Goal: Task Accomplishment & Management: Manage account settings

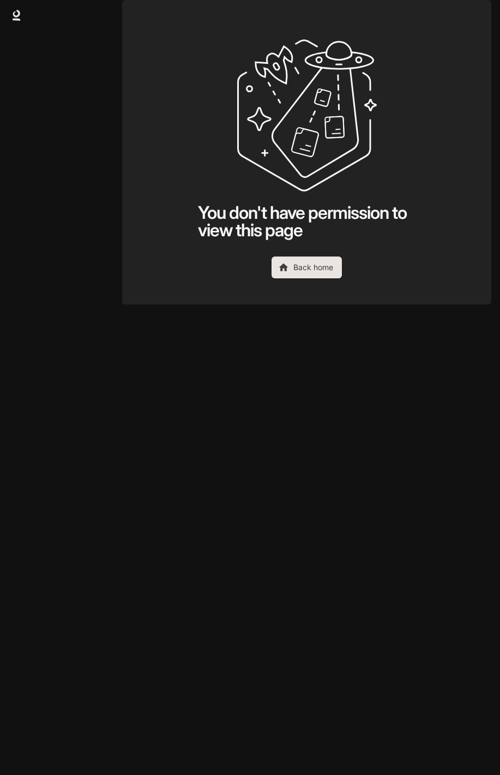
click at [476, 15] on img "button" at bounding box center [476, 15] width 15 height 15
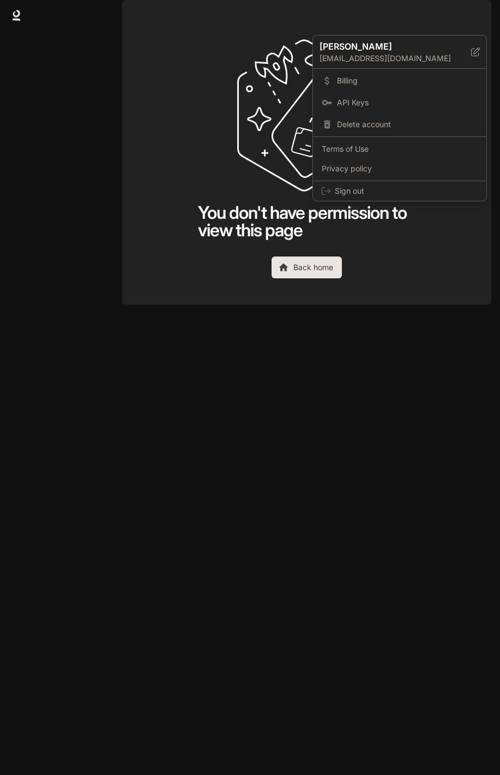
click at [216, 103] on div at bounding box center [250, 387] width 500 height 775
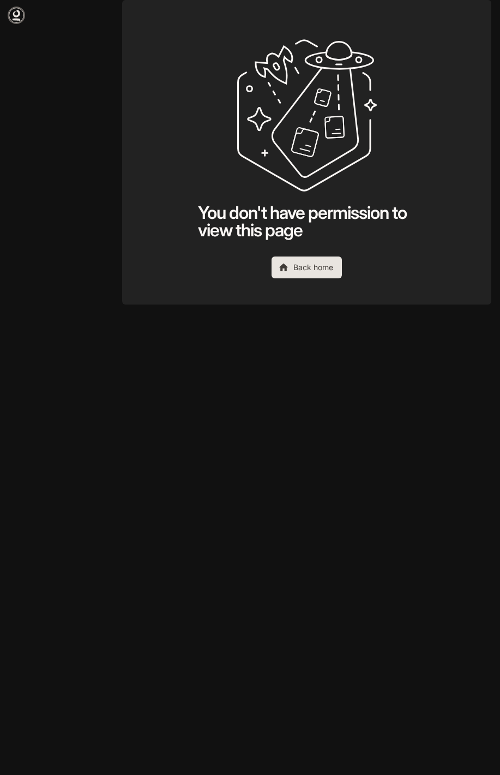
click at [17, 17] on icon at bounding box center [16, 15] width 11 height 11
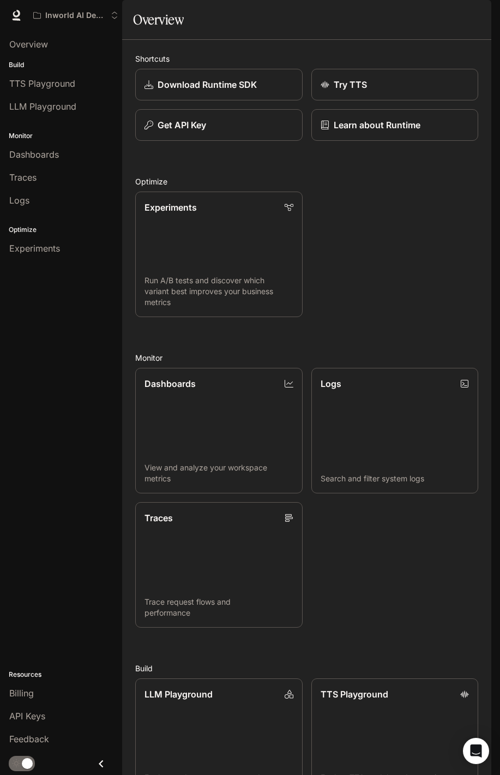
click at [478, 14] on img "button" at bounding box center [476, 15] width 15 height 15
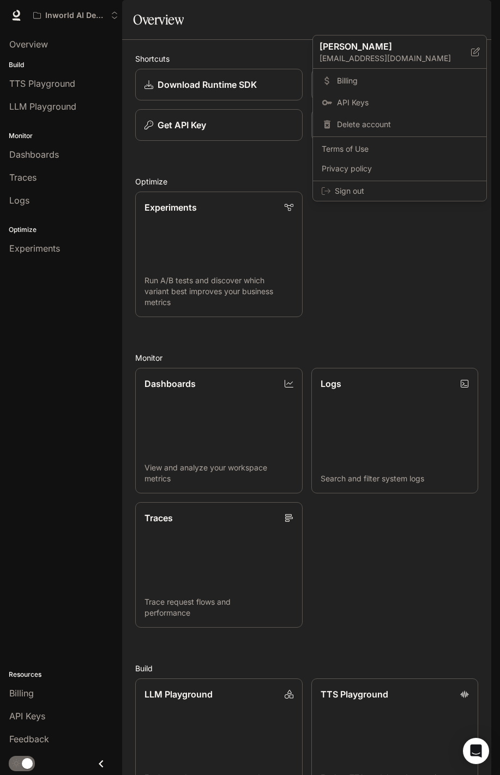
click at [103, 19] on div at bounding box center [250, 387] width 500 height 775
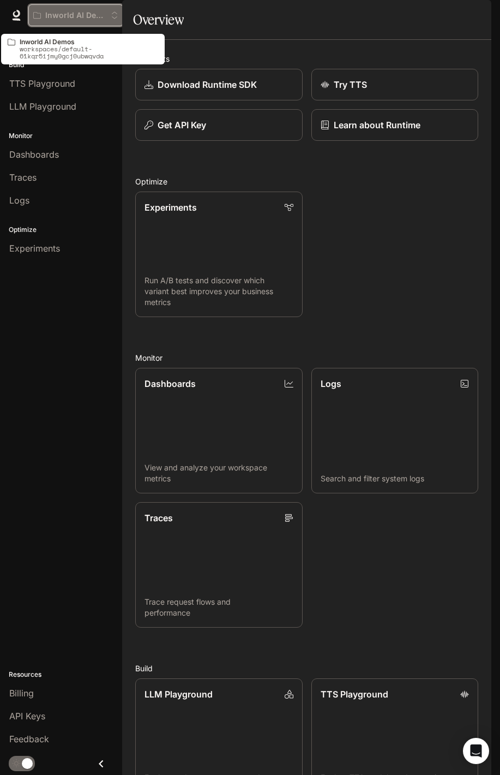
click at [95, 17] on p "Inworld AI Demos" at bounding box center [75, 15] width 61 height 9
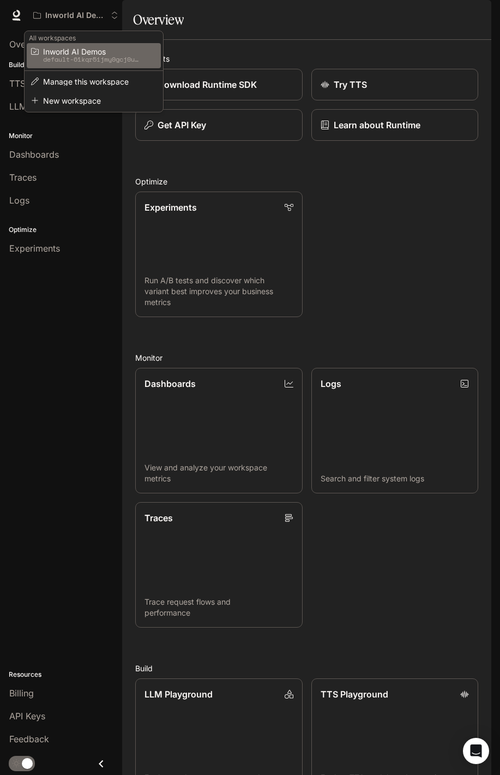
click at [248, 67] on div "Open workspace menu" at bounding box center [250, 387] width 500 height 775
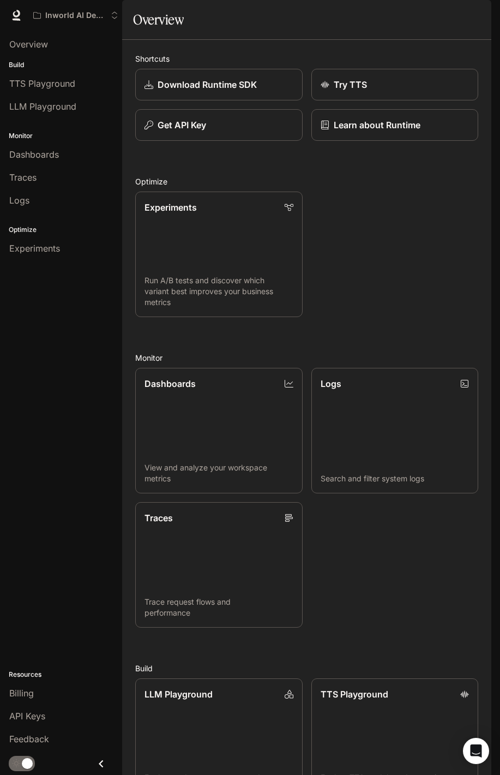
click at [424, 9] on span "Documentation" at bounding box center [428, 16] width 54 height 14
click at [332, 13] on span "TTS" at bounding box center [335, 16] width 15 height 14
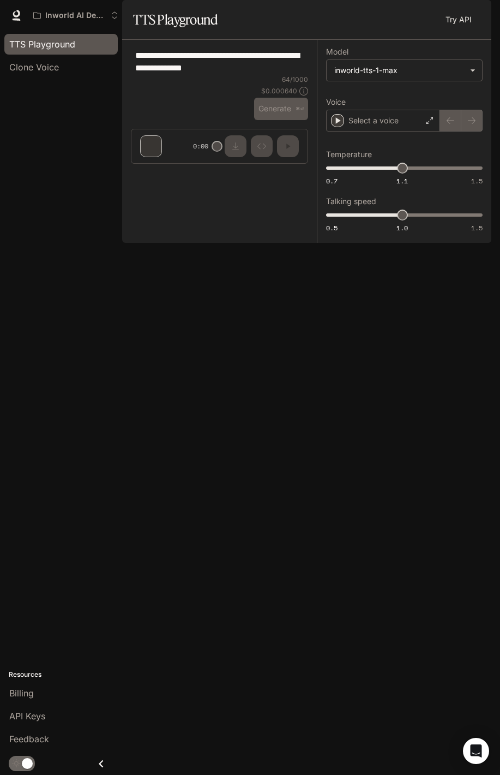
click at [260, 75] on div "**********" at bounding box center [219, 62] width 177 height 26
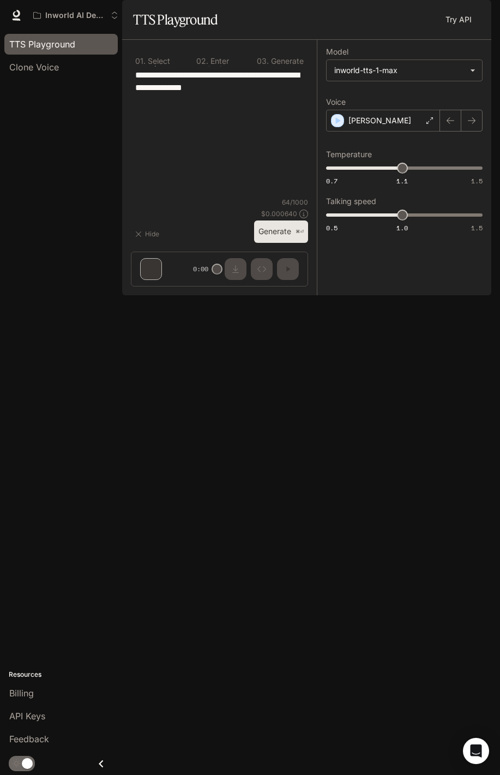
type textarea "**********"
type input "***"
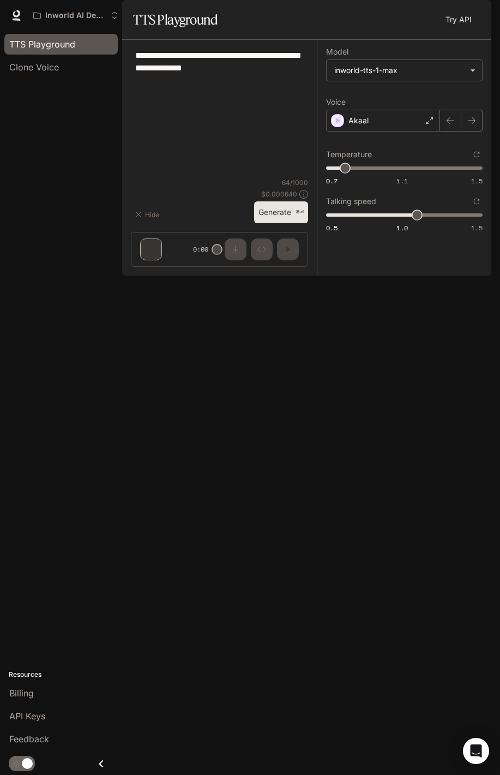
type input "***"
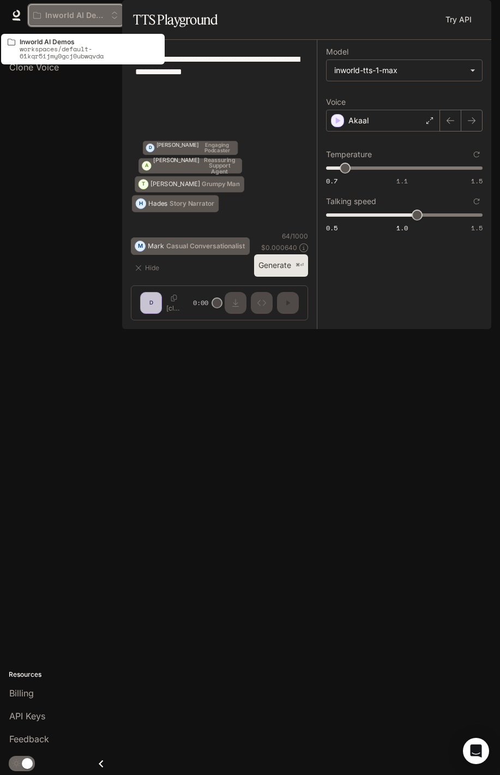
click at [70, 20] on button "Inworld AI Demos" at bounding box center [75, 15] width 95 height 22
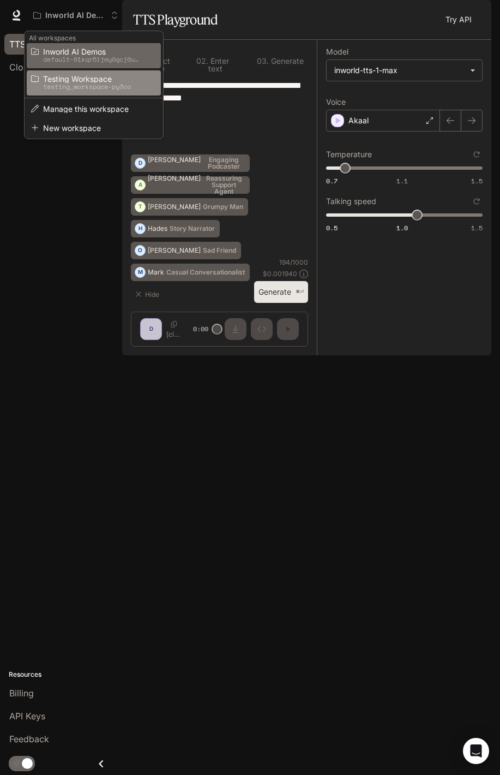
click at [85, 76] on span "Testing Workspace" at bounding box center [92, 79] width 98 height 8
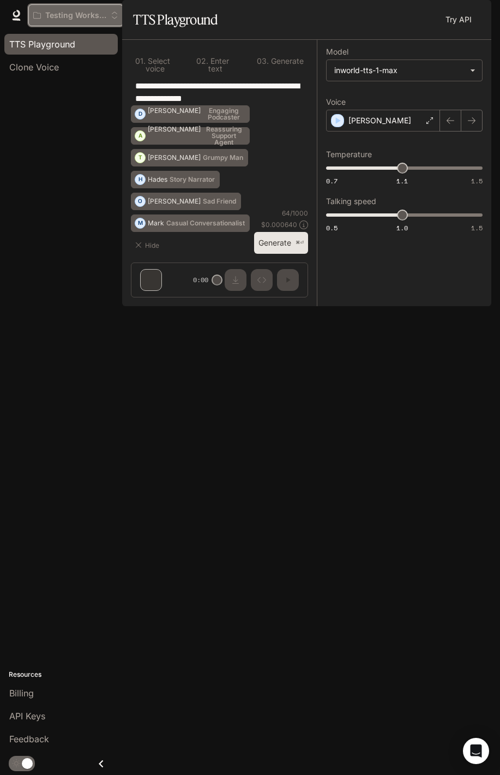
click at [88, 23] on button "Testing Workspace" at bounding box center [75, 15] width 95 height 22
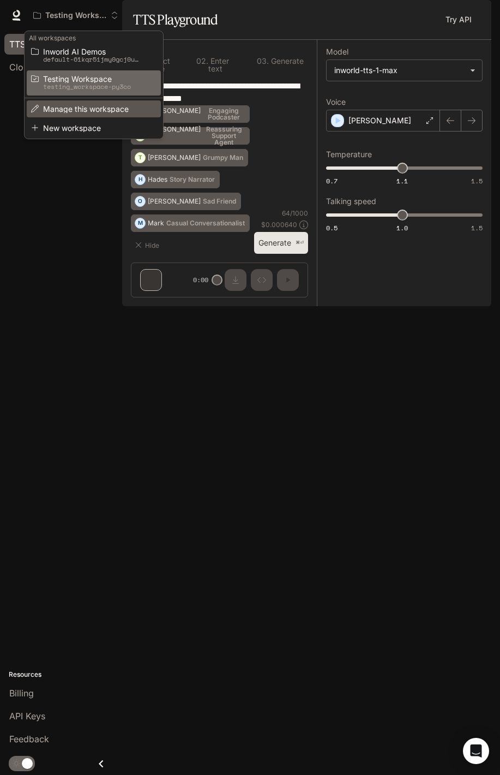
click at [100, 110] on span "Manage this workspace" at bounding box center [92, 109] width 98 height 8
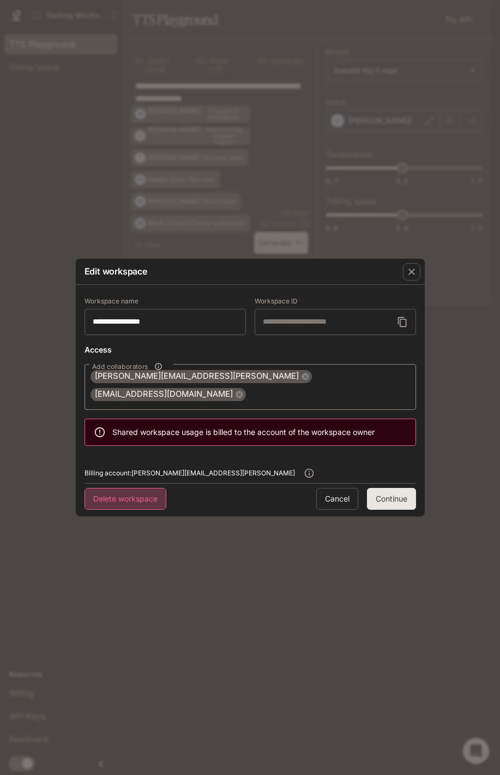
click at [148, 489] on button "Delete workspace" at bounding box center [126, 499] width 82 height 22
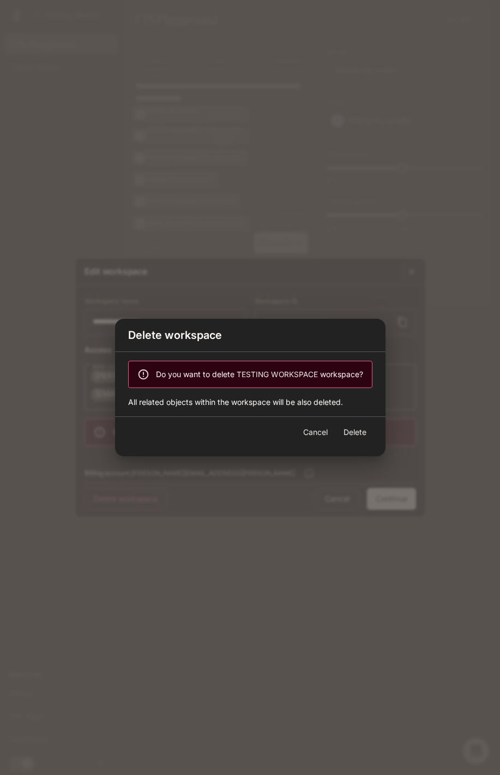
click at [317, 431] on button "Cancel" at bounding box center [315, 432] width 35 height 22
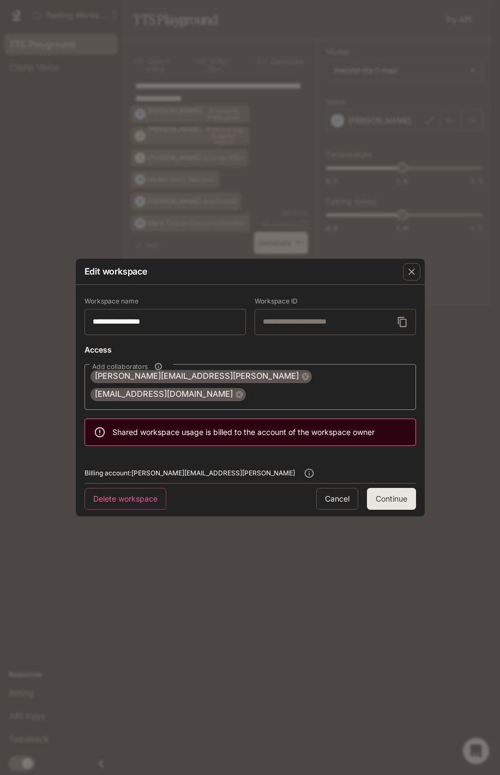
click at [257, 275] on div "Edit workspace" at bounding box center [250, 272] width 349 height 26
click at [414, 277] on icon "button" at bounding box center [411, 271] width 11 height 11
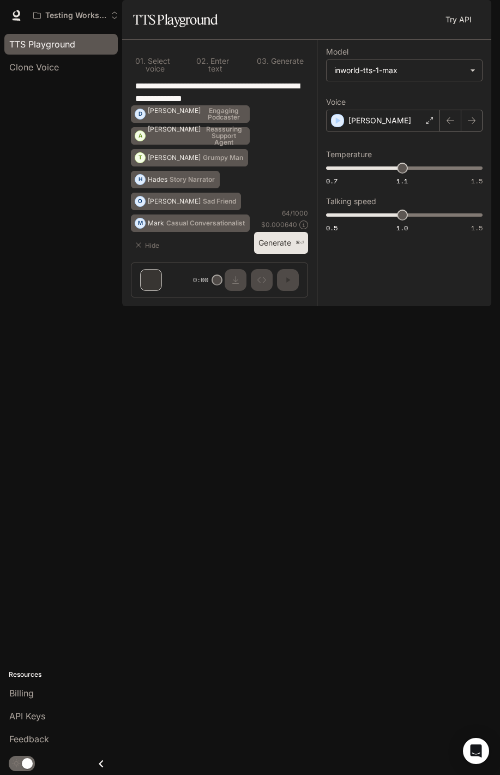
click at [475, 14] on img "button" at bounding box center [476, 15] width 15 height 15
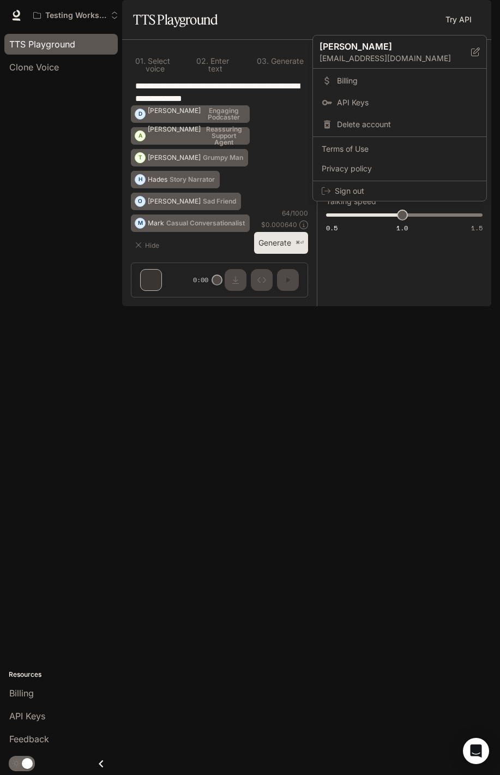
click at [282, 144] on div at bounding box center [250, 387] width 500 height 775
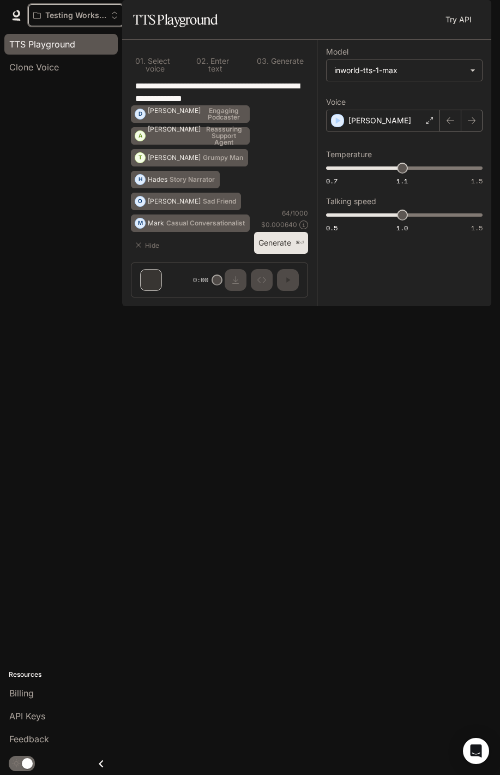
click at [98, 16] on p "Testing Workspace" at bounding box center [75, 15] width 61 height 9
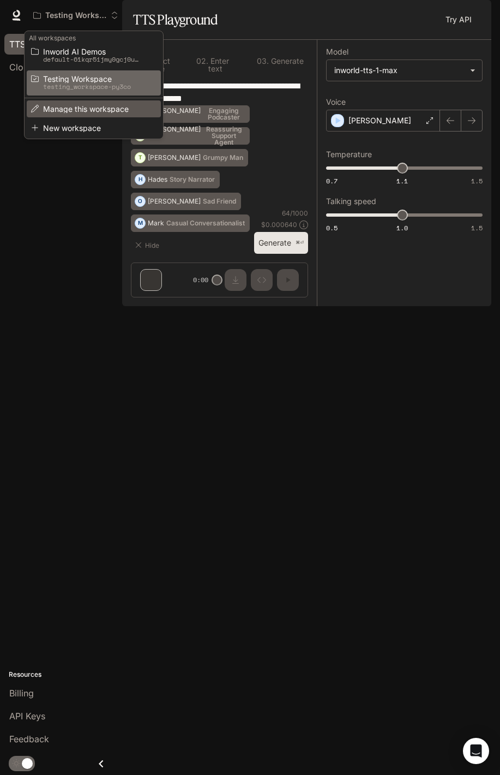
click at [99, 115] on li "Manage this workspace" at bounding box center [94, 108] width 134 height 17
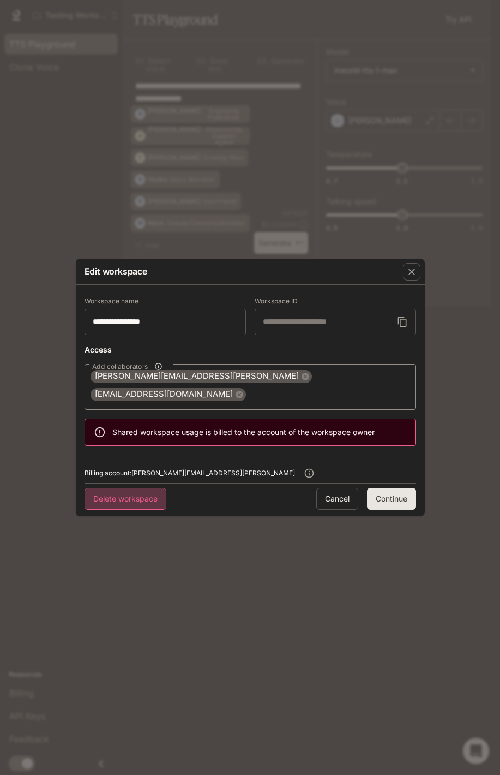
click at [151, 488] on button "Delete workspace" at bounding box center [126, 499] width 82 height 22
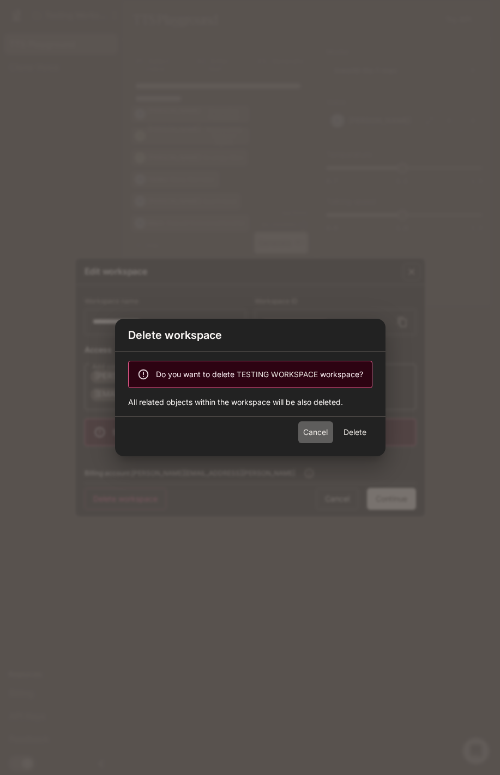
click at [317, 438] on button "Cancel" at bounding box center [315, 432] width 35 height 22
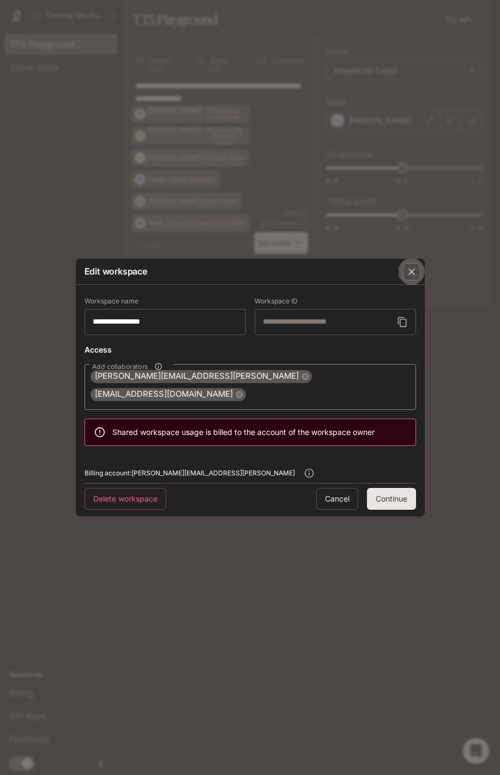
click at [412, 275] on icon "button" at bounding box center [411, 271] width 11 height 11
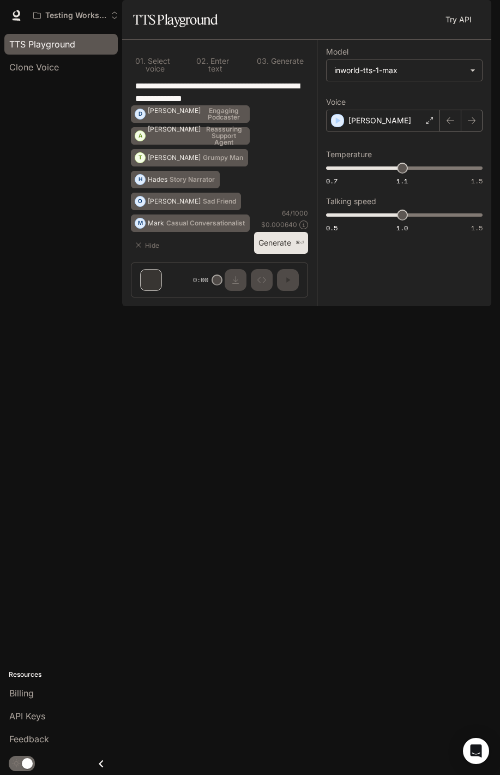
drag, startPoint x: 121, startPoint y: 271, endPoint x: 81, endPoint y: 275, distance: 40.1
click at [81, 275] on div "TTS Playground Clone Voice Resources Billing API Keys Feedback" at bounding box center [61, 403] width 122 height 744
click at [40, 698] on div "Billing" at bounding box center [61, 692] width 104 height 13
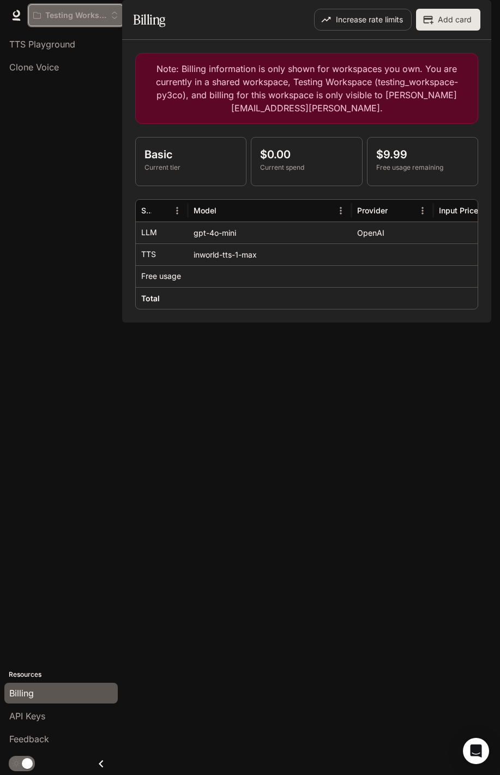
click at [97, 7] on button "Testing Workspace" at bounding box center [75, 15] width 95 height 22
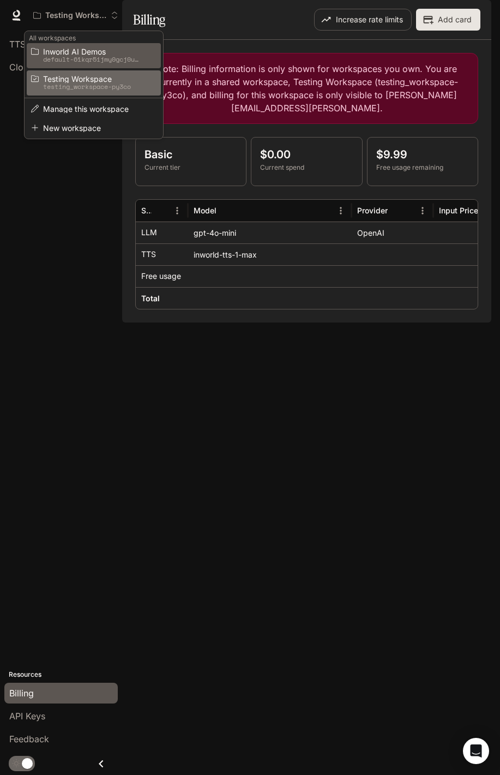
click at [97, 57] on p "default-61kqr5ijmy0gcj0ubwqvda" at bounding box center [92, 60] width 98 height 8
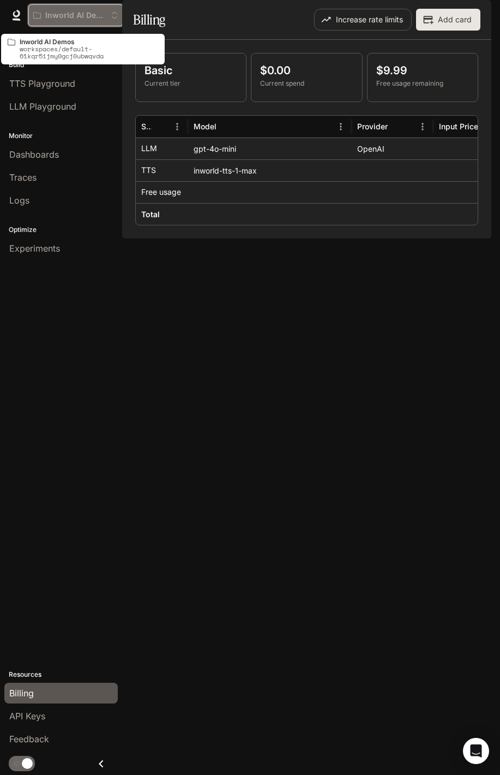
click at [92, 13] on p "Inworld AI Demos" at bounding box center [75, 15] width 61 height 9
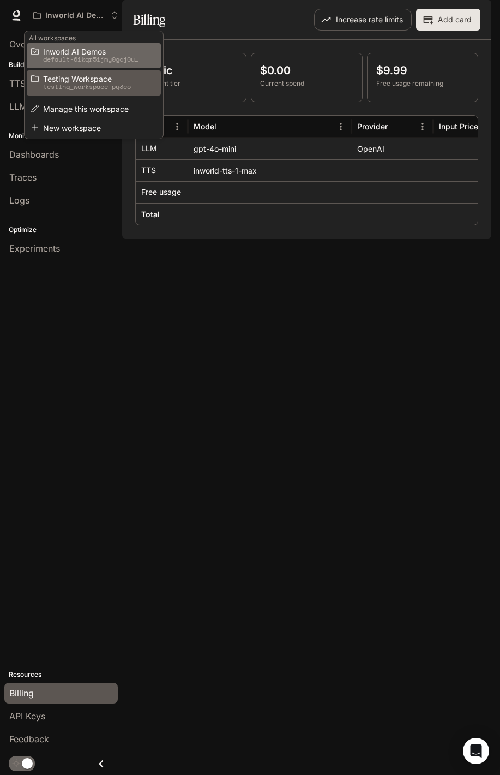
click at [94, 76] on span "Testing Workspace" at bounding box center [92, 79] width 98 height 8
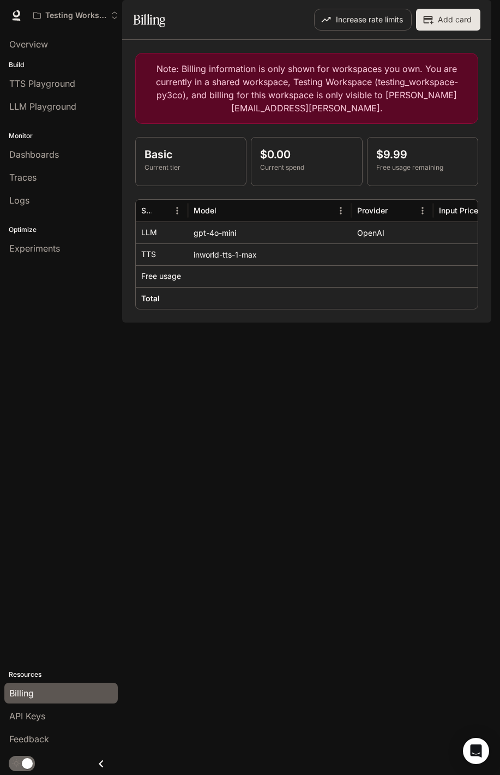
click at [387, 115] on p "Note: Billing information is only shown for workspaces you own. You are current…" at bounding box center [307, 88] width 325 height 52
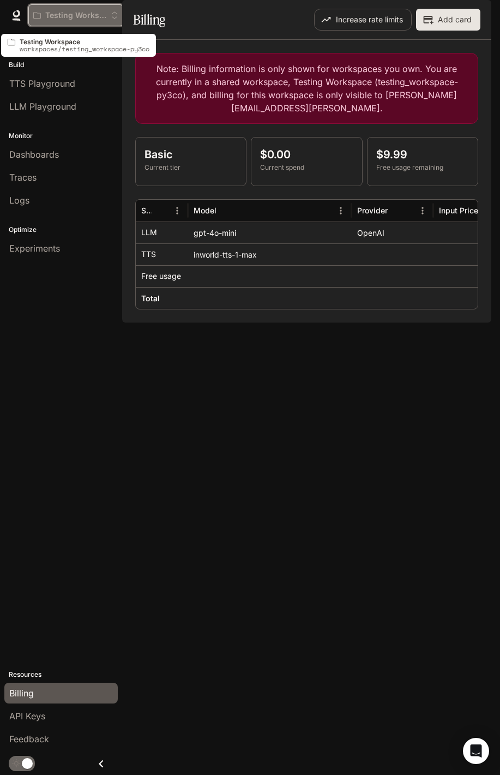
click at [81, 17] on p "Testing Workspace" at bounding box center [75, 15] width 61 height 9
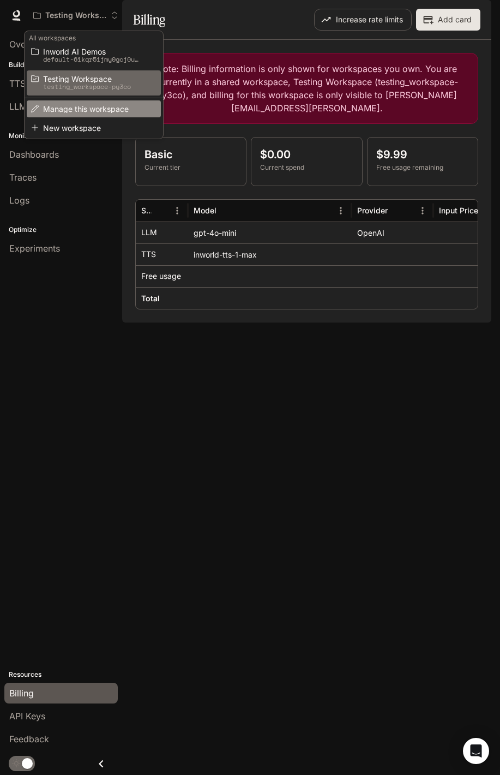
click at [86, 110] on span "Manage this workspace" at bounding box center [92, 109] width 98 height 8
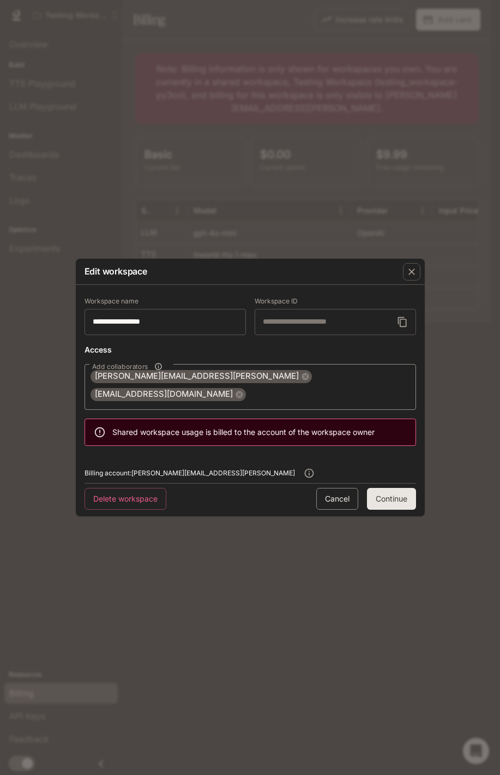
click at [336, 498] on button "Cancel" at bounding box center [337, 499] width 42 height 22
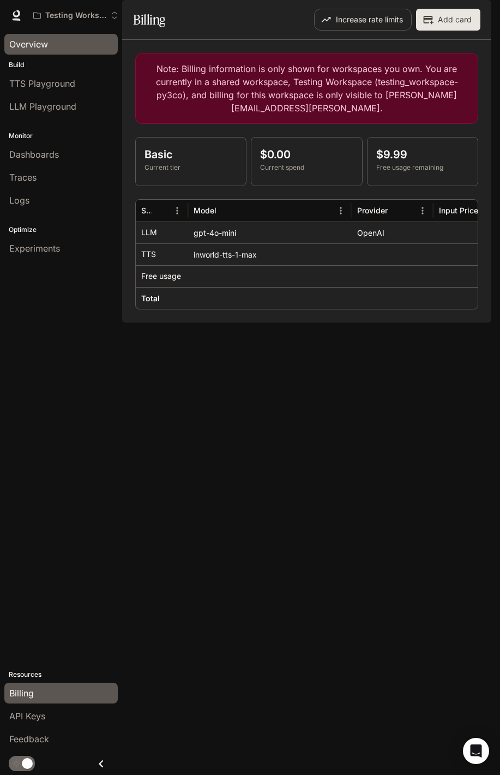
click at [40, 46] on span "Overview" at bounding box center [28, 44] width 39 height 13
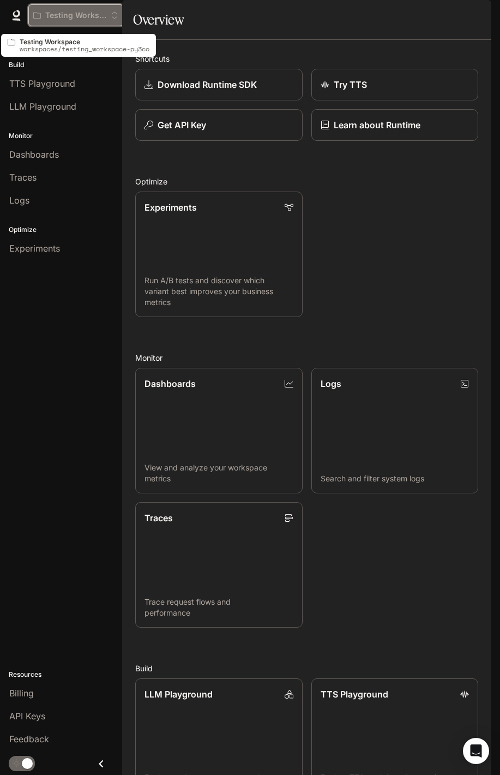
click at [82, 16] on p "Testing Workspace" at bounding box center [75, 15] width 61 height 9
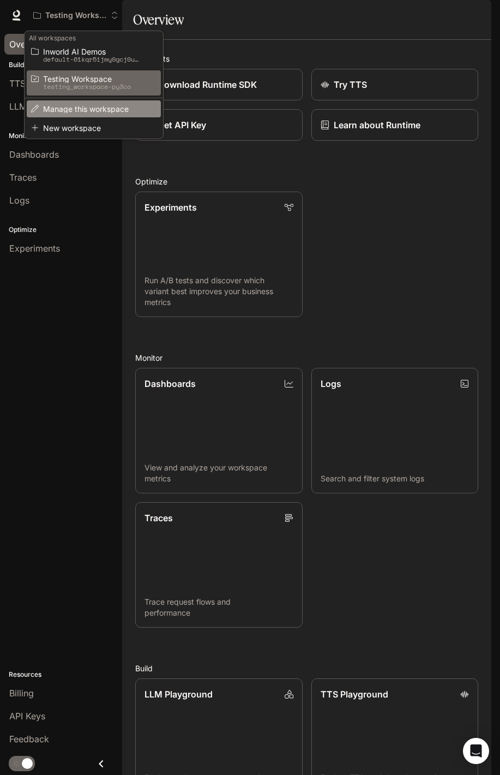
click at [94, 108] on span "Manage this workspace" at bounding box center [92, 109] width 98 height 8
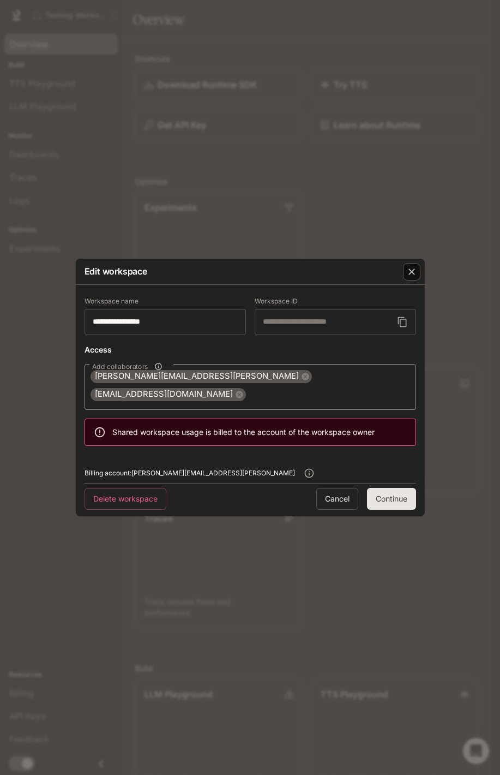
click at [405, 277] on div "button" at bounding box center [411, 271] width 17 height 17
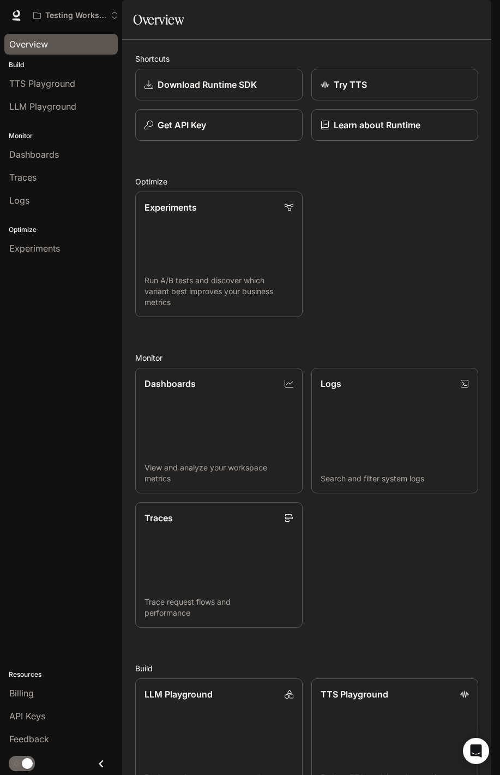
click at [338, 20] on span "TTS" at bounding box center [335, 16] width 15 height 14
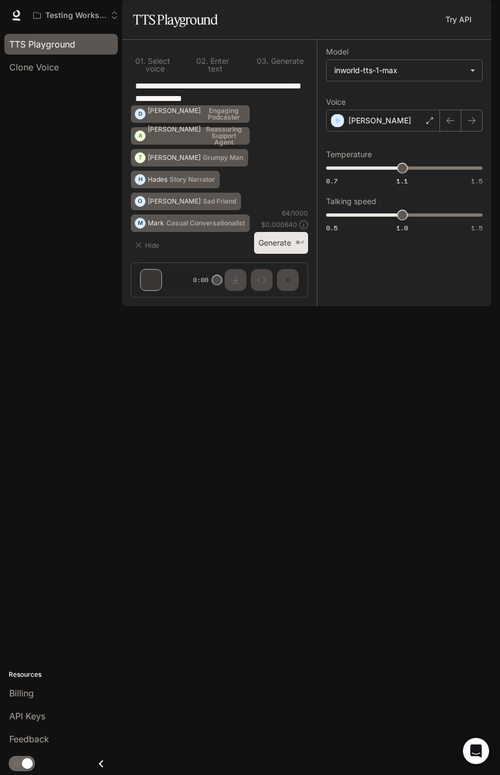
click at [22, 20] on div at bounding box center [16, 15] width 15 height 15
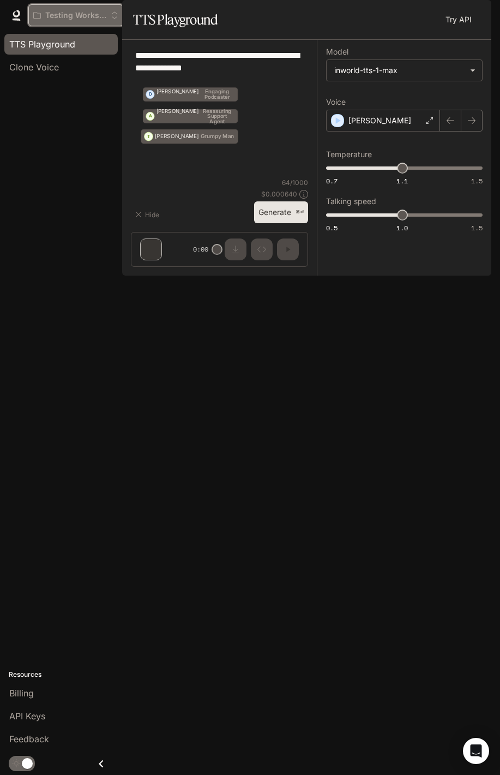
click at [74, 19] on p "Testing Workspace" at bounding box center [75, 15] width 61 height 9
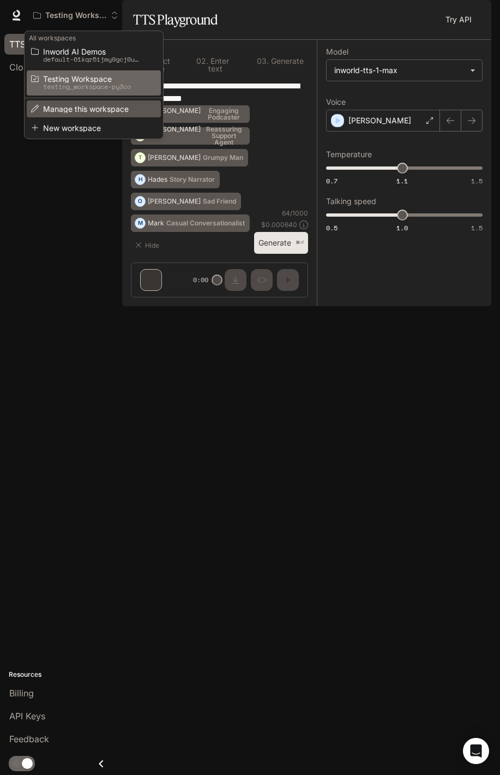
click at [81, 110] on span "Manage this workspace" at bounding box center [92, 109] width 98 height 8
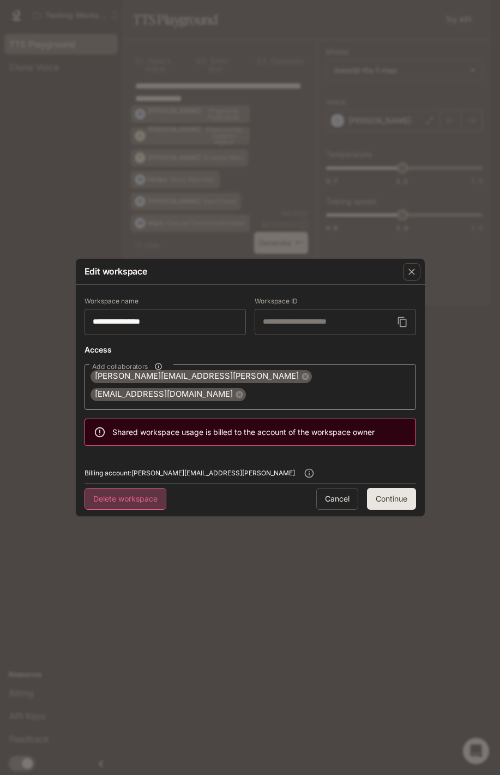
click at [143, 492] on button "Delete workspace" at bounding box center [126, 499] width 82 height 22
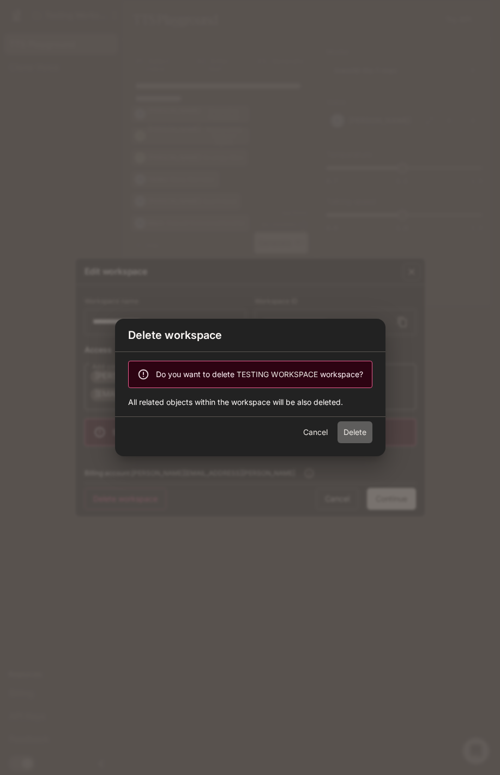
click at [350, 437] on button "Delete" at bounding box center [355, 432] width 35 height 22
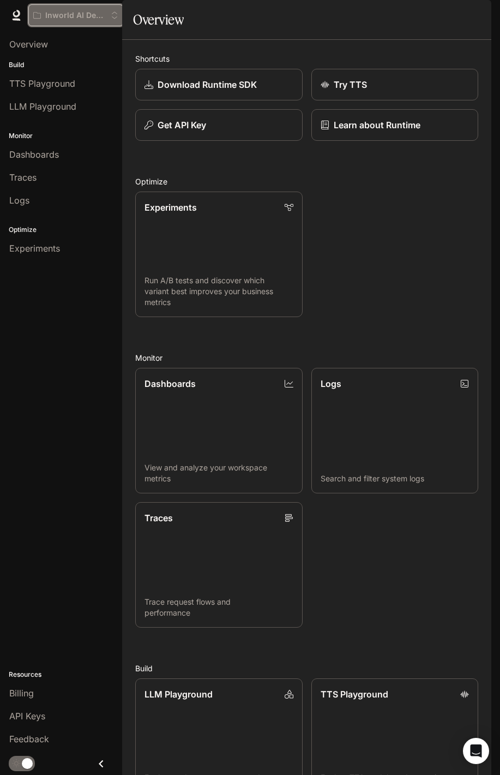
click at [102, 15] on p "Inworld AI Demos" at bounding box center [75, 15] width 61 height 9
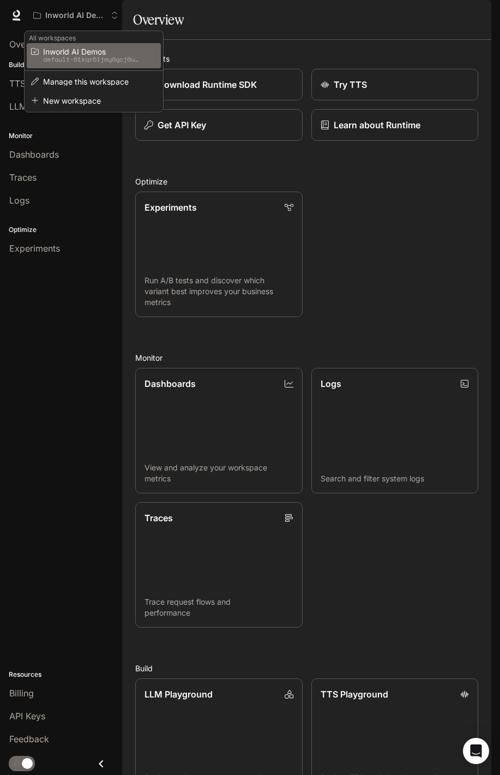
click at [282, 48] on div "Open workspace menu" at bounding box center [250, 387] width 500 height 775
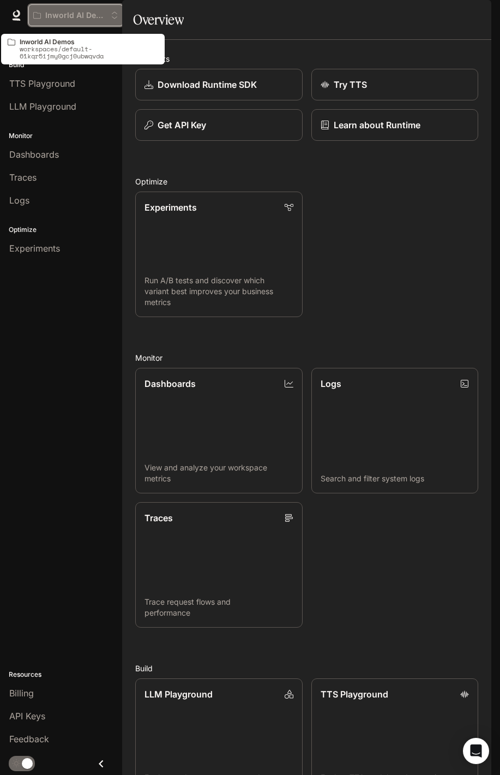
click at [108, 21] on button "Inworld AI Demos" at bounding box center [75, 15] width 95 height 22
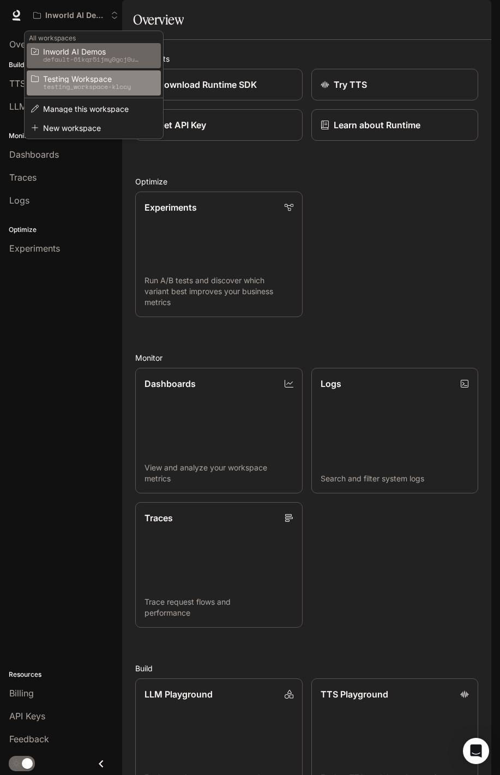
click at [108, 94] on link "Testing Workspace testing_workspace-klccy" at bounding box center [94, 82] width 134 height 25
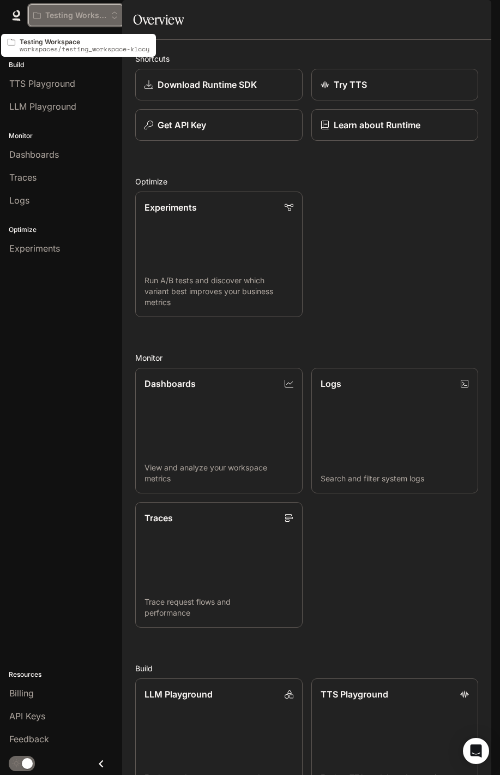
click at [102, 15] on p "Testing Workspace" at bounding box center [75, 15] width 61 height 9
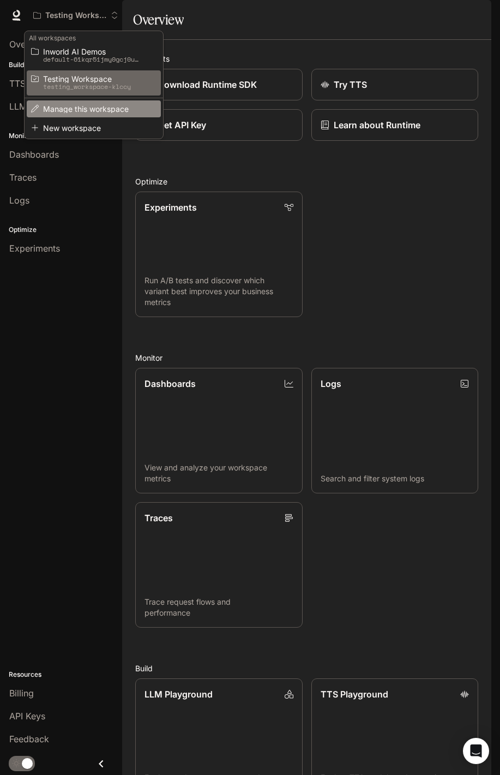
click at [108, 103] on li "Manage this workspace" at bounding box center [94, 108] width 134 height 17
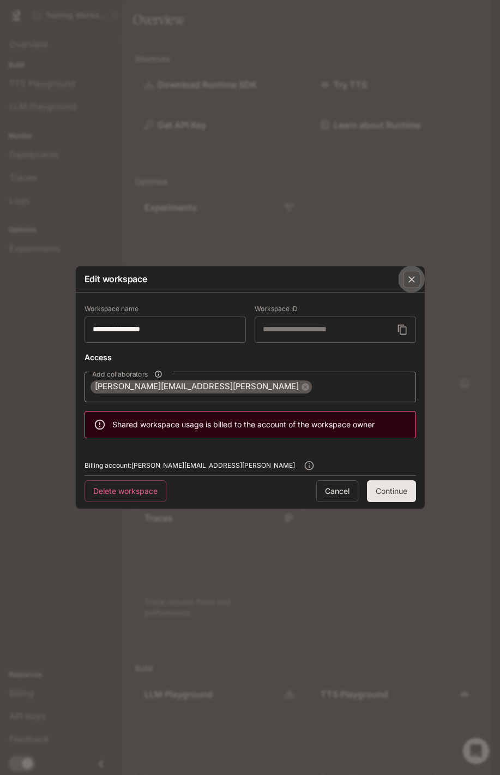
click at [407, 283] on icon "button" at bounding box center [411, 279] width 11 height 11
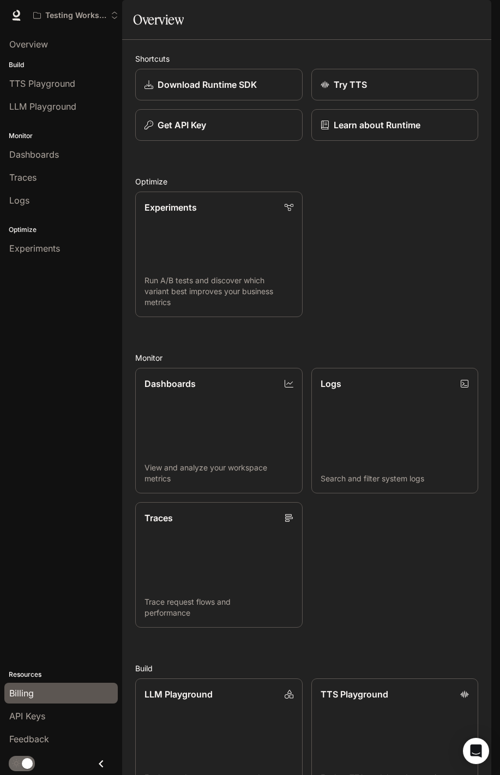
click at [71, 691] on div "Billing" at bounding box center [61, 692] width 104 height 13
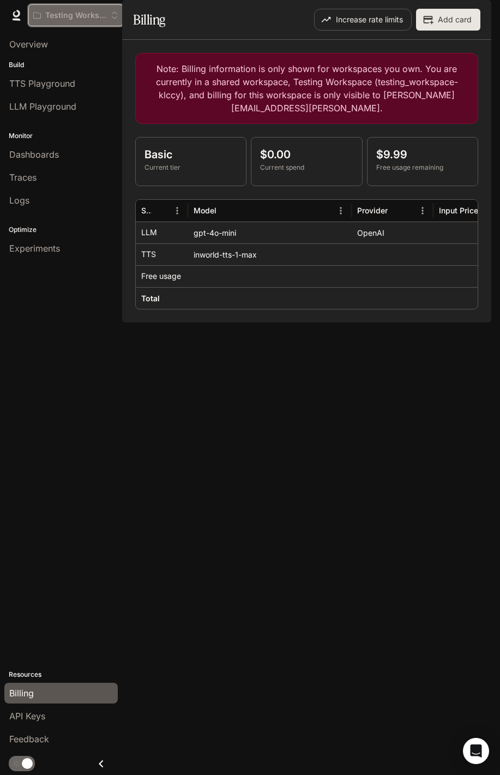
click at [87, 16] on p "Testing Workspace" at bounding box center [75, 15] width 61 height 9
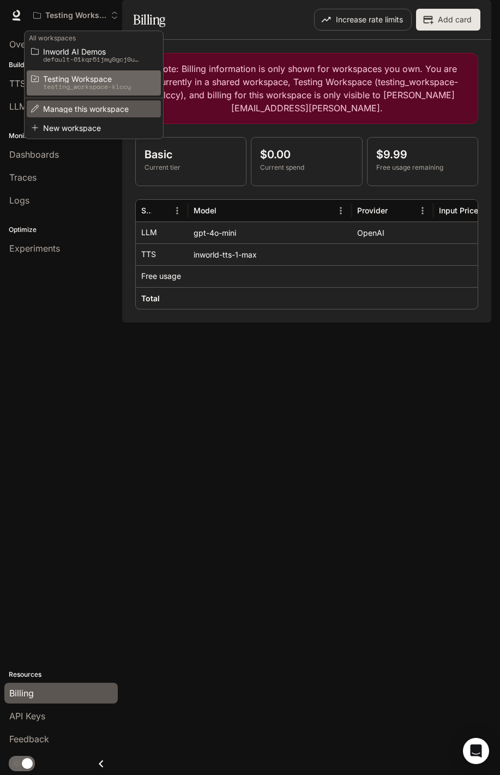
click at [88, 115] on li "Manage this workspace" at bounding box center [94, 108] width 134 height 17
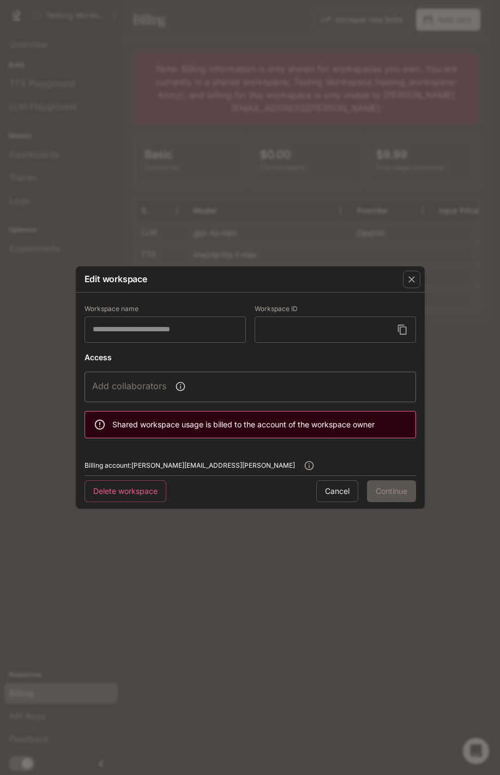
type input "**********"
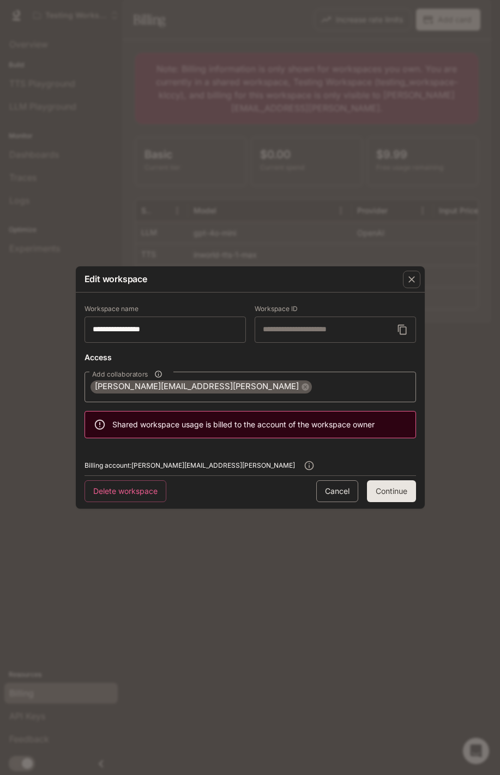
click at [342, 488] on button "Cancel" at bounding box center [337, 491] width 42 height 22
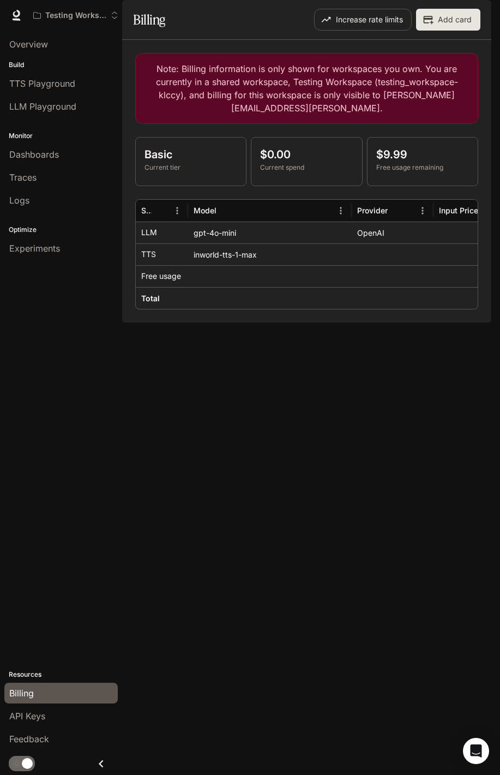
click at [295, 322] on div "Note: Billing information is only shown for workspaces you own. You are current…" at bounding box center [306, 181] width 369 height 283
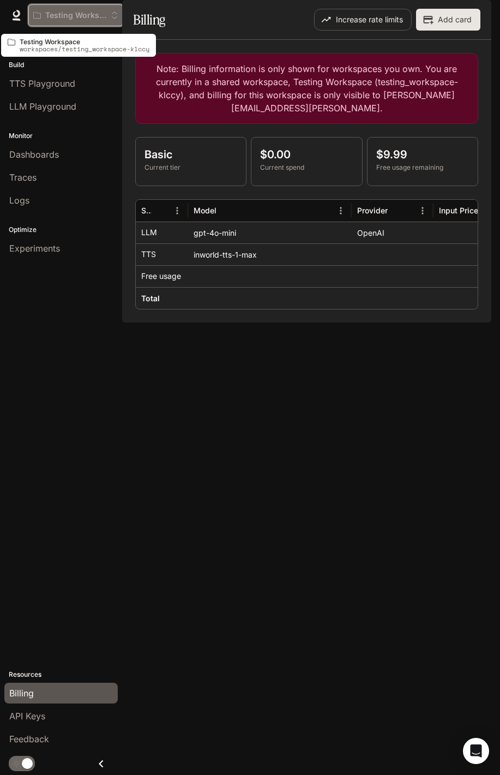
click at [78, 16] on p "Testing Workspace" at bounding box center [75, 15] width 61 height 9
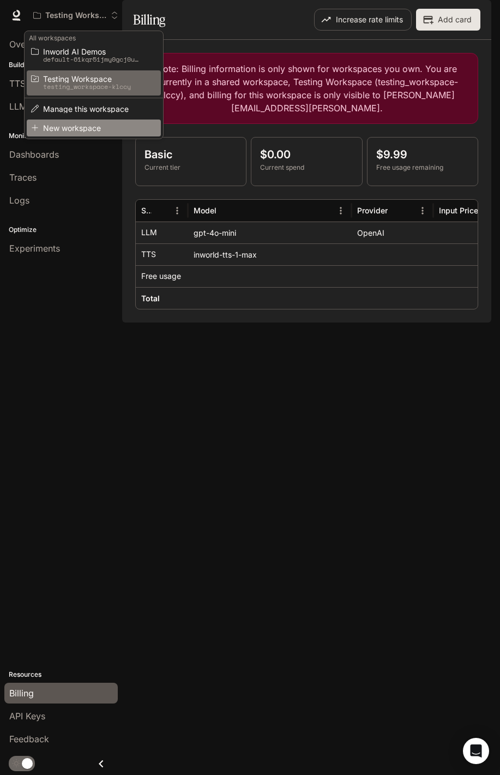
click at [87, 122] on li "New workspace" at bounding box center [94, 127] width 134 height 17
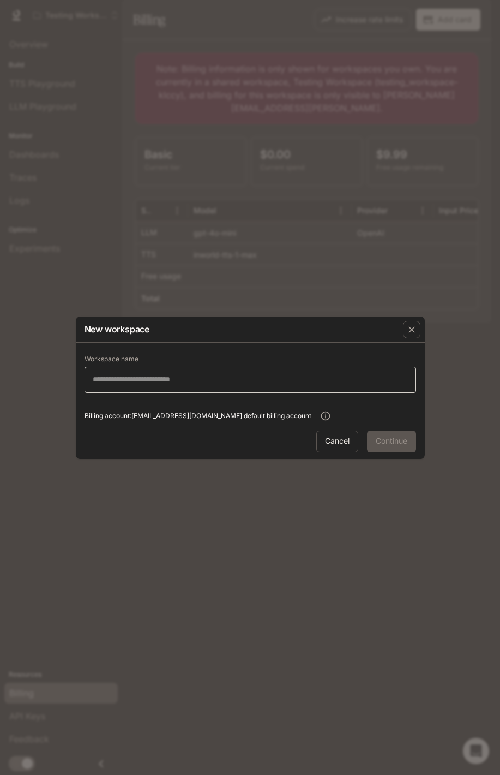
click at [297, 390] on div "​" at bounding box center [251, 380] width 332 height 26
type input "**********"
click button "Cancel" at bounding box center [337, 441] width 42 height 22
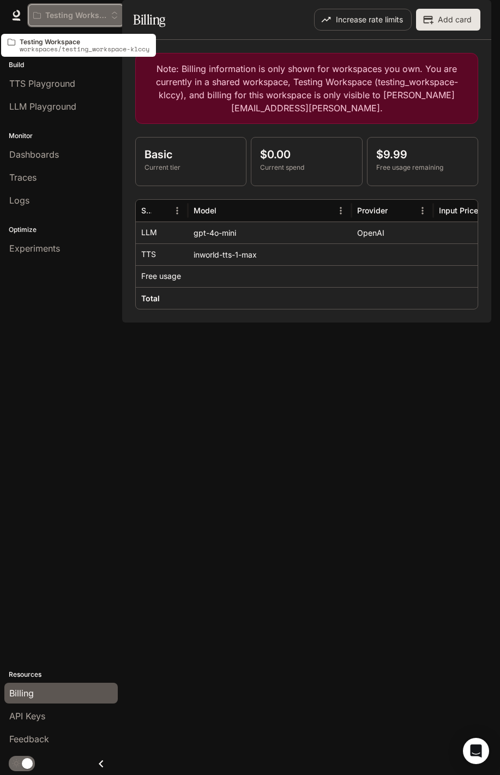
click at [104, 5] on button "Testing Workspace" at bounding box center [75, 15] width 95 height 22
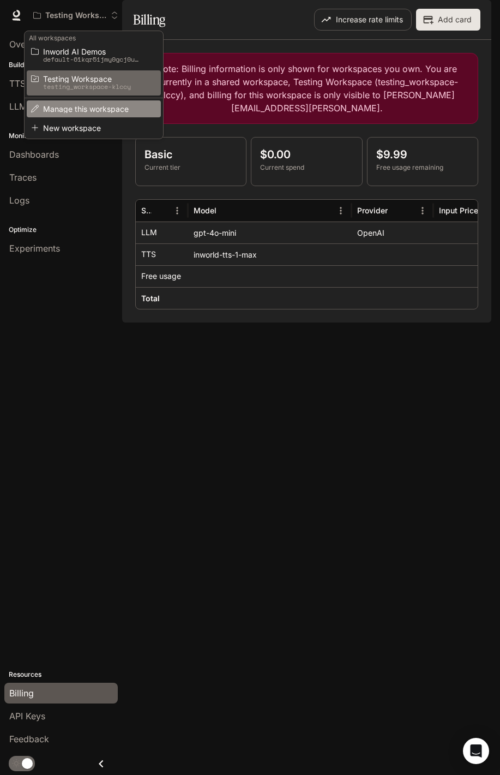
click at [118, 104] on li "Manage this workspace" at bounding box center [94, 108] width 134 height 17
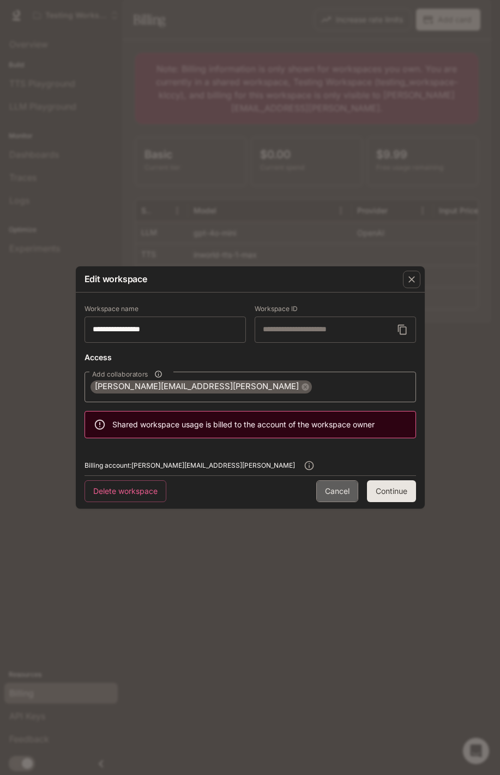
click at [337, 493] on button "Cancel" at bounding box center [337, 491] width 42 height 22
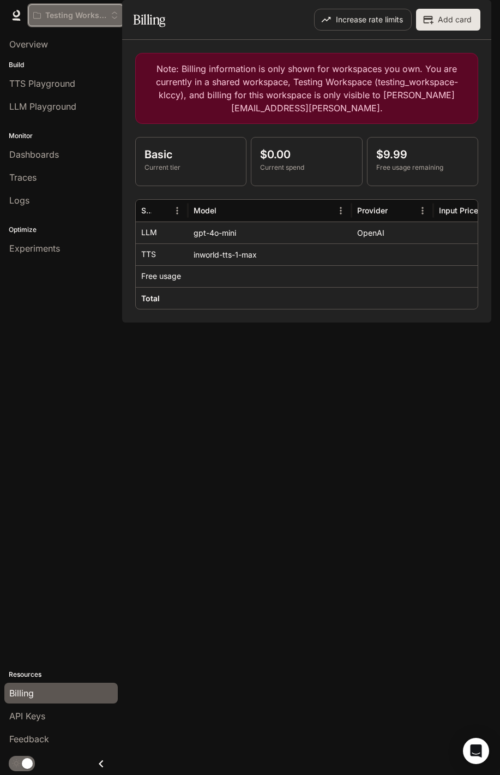
click at [77, 7] on button "Testing Workspace" at bounding box center [75, 15] width 95 height 22
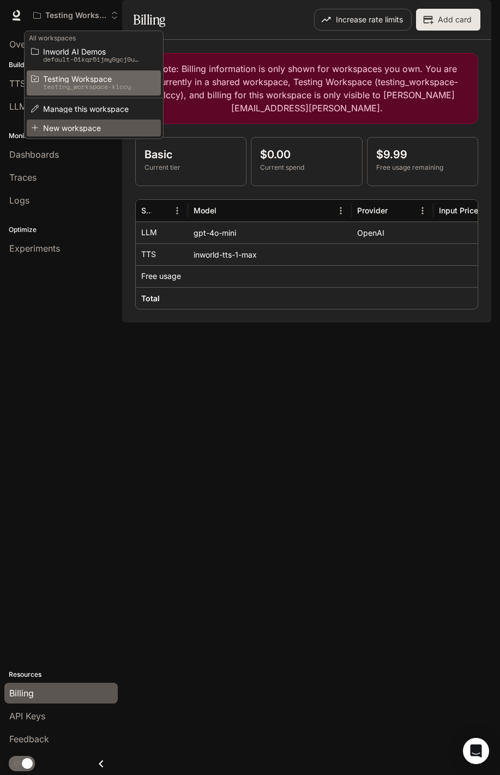
click at [89, 121] on li "New workspace" at bounding box center [94, 127] width 134 height 17
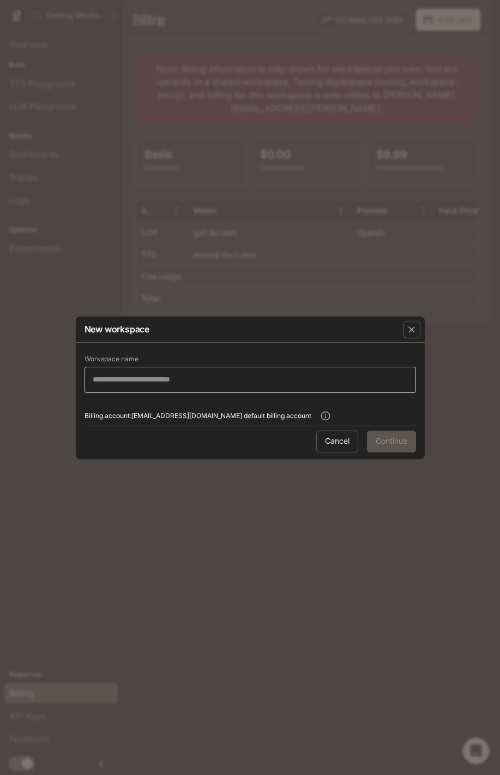
click at [288, 388] on div "​" at bounding box center [251, 380] width 332 height 26
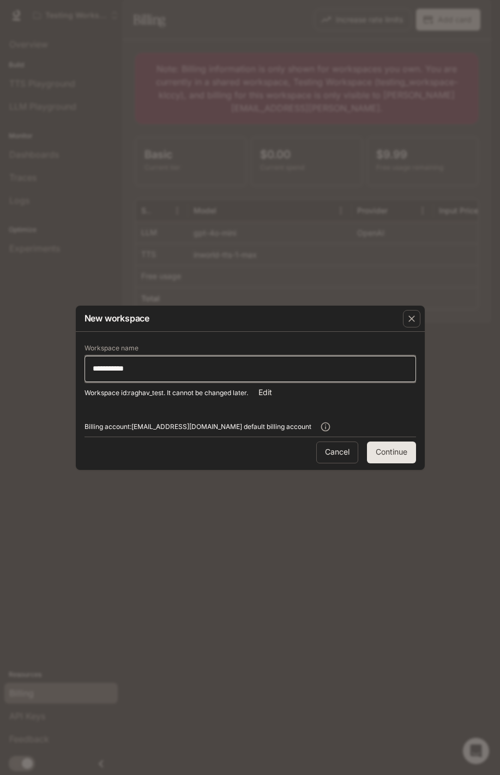
type input "**********"
click at [396, 451] on button "Continue" at bounding box center [391, 452] width 49 height 22
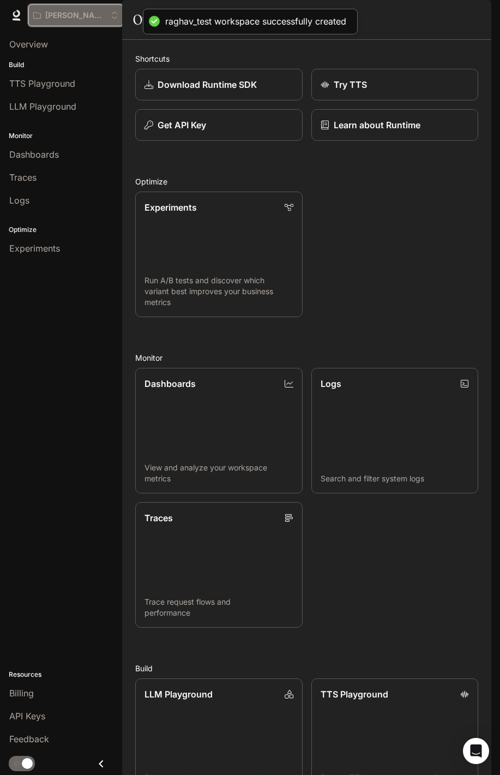
click at [85, 11] on p "[PERSON_NAME] Test" at bounding box center [75, 15] width 61 height 9
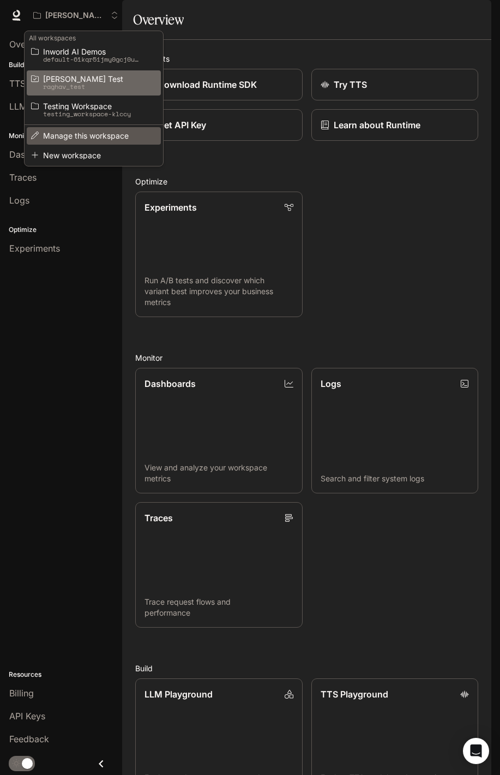
click at [100, 142] on li "Manage this workspace" at bounding box center [94, 135] width 134 height 17
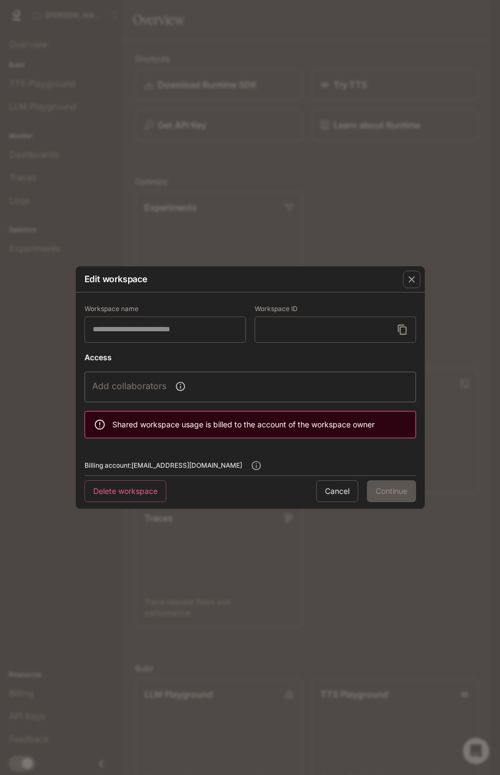
type input "**********"
click at [246, 381] on input "Add collaborators" at bounding box center [242, 386] width 306 height 21
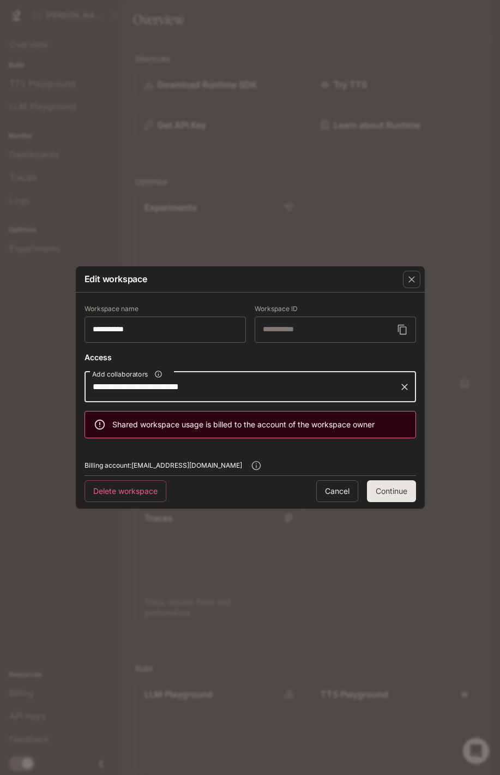
type input "**********"
click at [409, 487] on button "Continue" at bounding box center [391, 491] width 49 height 22
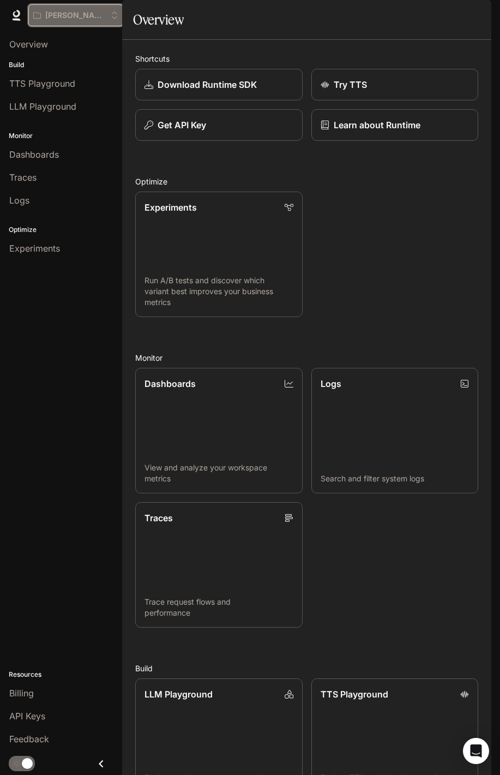
click at [111, 16] on icon "Open workspace menu" at bounding box center [115, 15] width 8 height 8
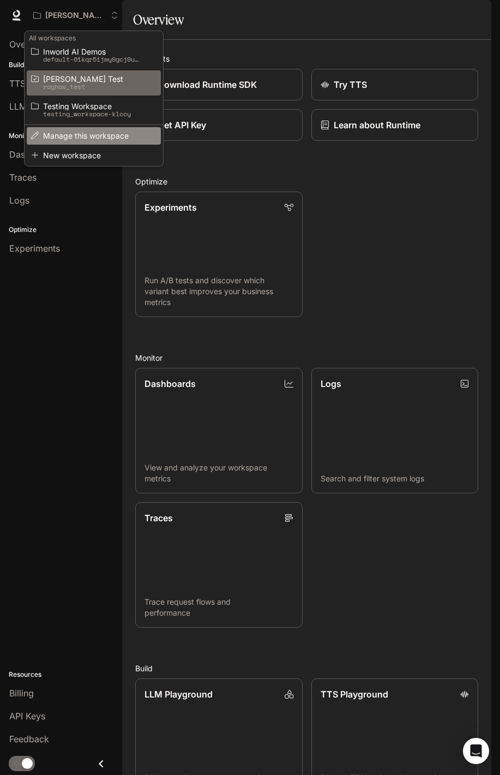
click at [100, 130] on li "Manage this workspace" at bounding box center [94, 135] width 134 height 17
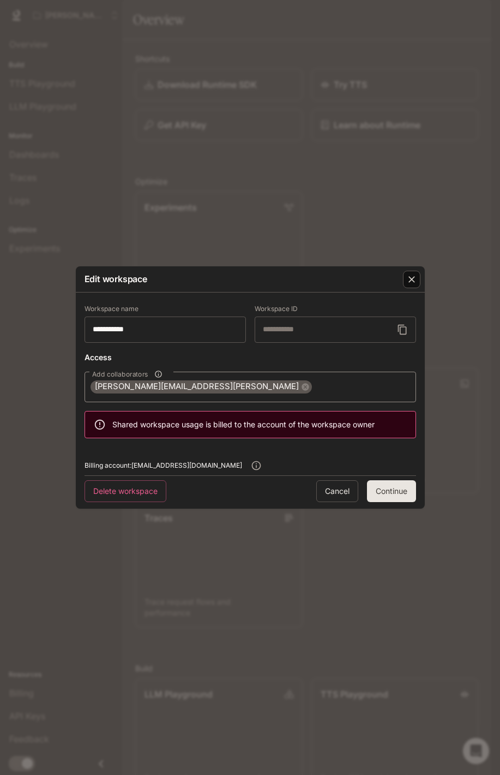
click at [415, 278] on icon "button" at bounding box center [411, 279] width 11 height 11
